Goal: Check status: Check status

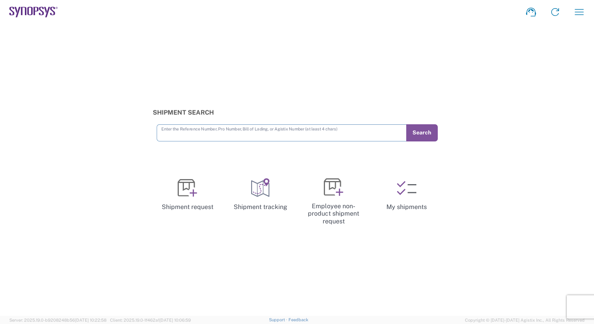
click at [217, 135] on input "text" at bounding box center [281, 133] width 241 height 14
type input "56895098"
click at [425, 137] on button "Search" at bounding box center [422, 132] width 32 height 17
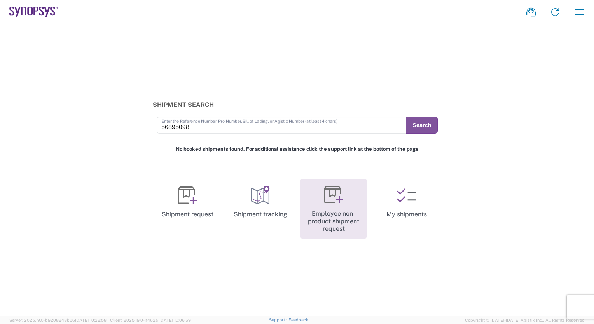
click at [341, 219] on link "Employee non-product shipment request" at bounding box center [333, 209] width 67 height 60
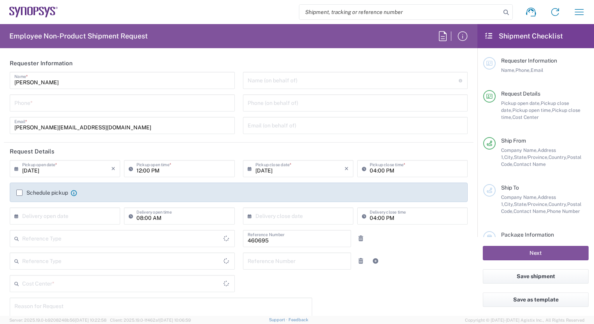
type input "Delivered at Place"
type input "Department"
type input "US01, SDG, M, HAPSOp 460695"
type input "[GEOGRAPHIC_DATA]"
type input "[US_STATE]"
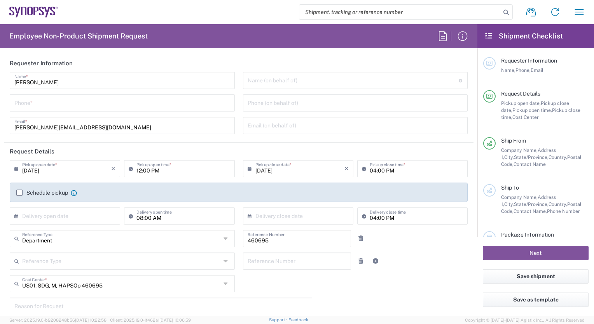
type input "[GEOGRAPHIC_DATA]"
type input "Headquarters USSV"
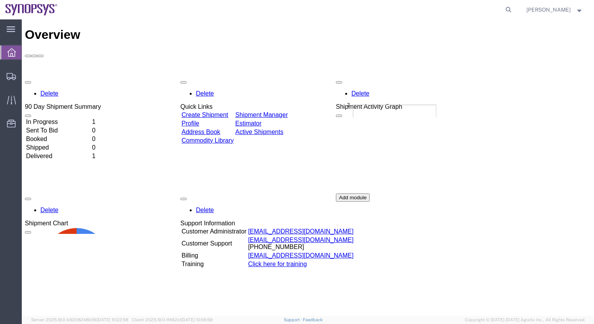
click at [61, 118] on td "In Progress" at bounding box center [58, 122] width 65 height 8
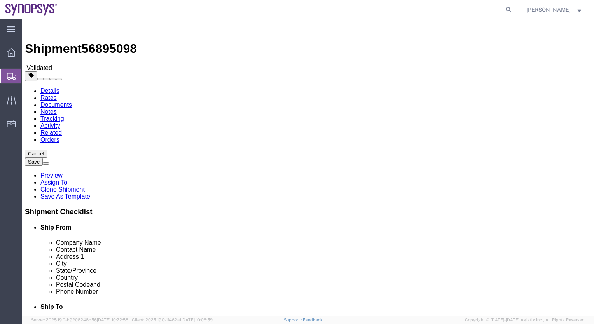
select select "63204"
select select
click button "Cancel"
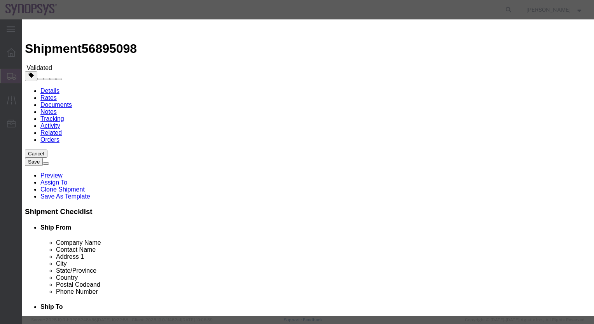
click button "Yes"
